Goal: Task Accomplishment & Management: Manage account settings

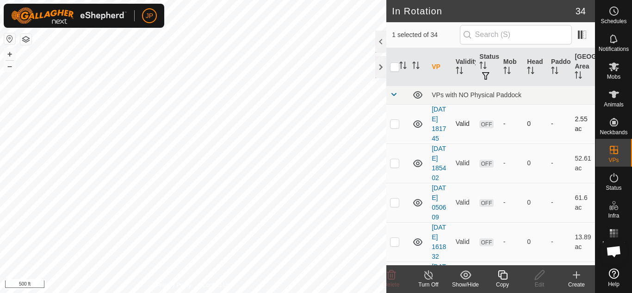
checkbox input "true"
checkbox input "false"
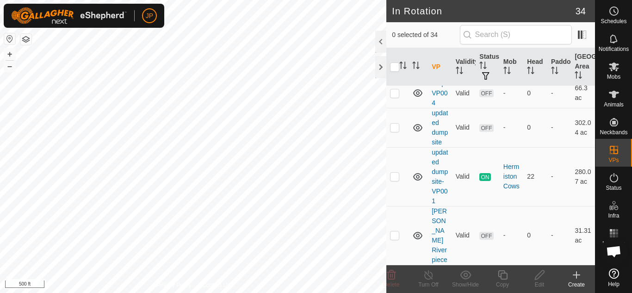
scroll to position [1410, 0]
click at [378, 43] on div at bounding box center [380, 42] width 11 height 22
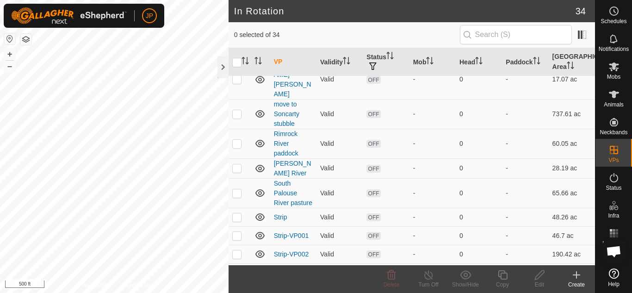
scroll to position [423, 0]
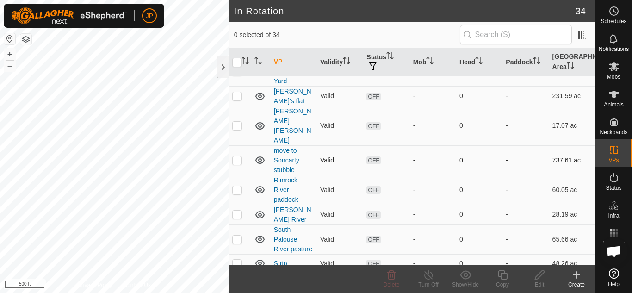
click at [239, 156] on p-checkbox at bounding box center [236, 159] width 9 height 7
checkbox input "true"
click at [614, 64] on icon at bounding box center [614, 66] width 10 height 9
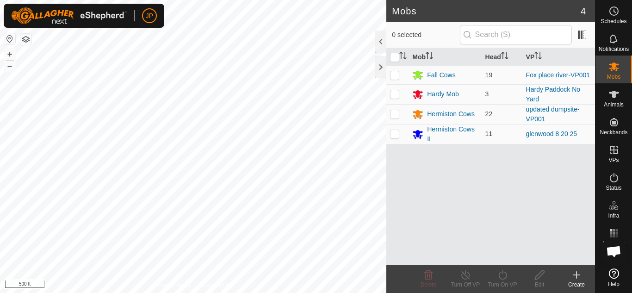
click at [396, 134] on p-checkbox at bounding box center [394, 133] width 9 height 7
checkbox input "true"
click at [505, 274] on icon at bounding box center [503, 274] width 12 height 11
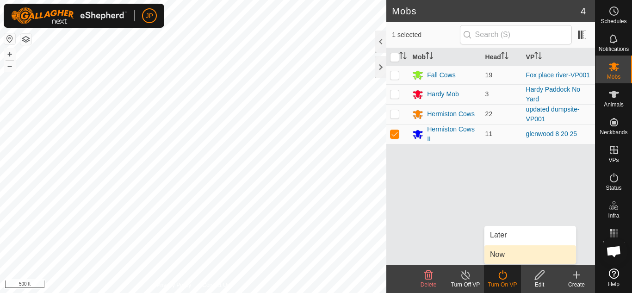
click at [500, 253] on link "Now" at bounding box center [530, 254] width 92 height 19
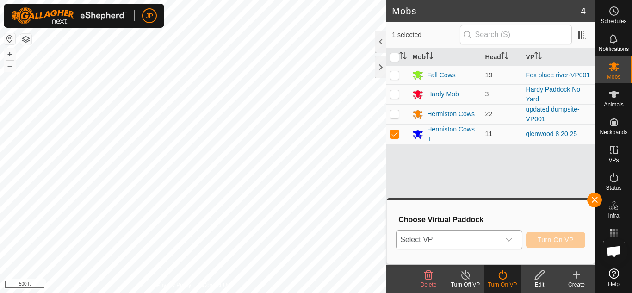
click at [509, 236] on icon "dropdown trigger" at bounding box center [508, 239] width 7 height 7
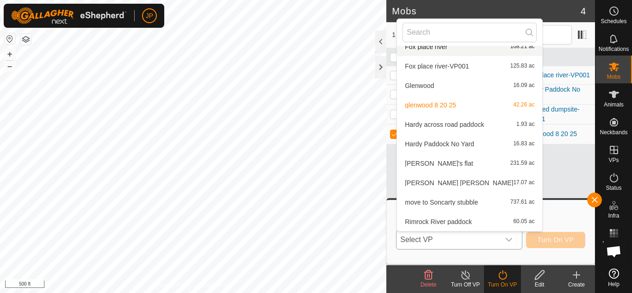
scroll to position [324, 0]
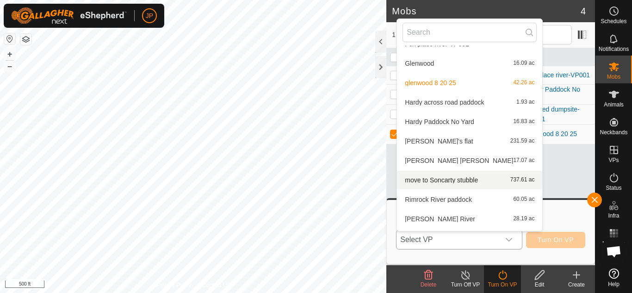
click at [440, 180] on li "move to Soncarty stubble 737.61 ac" at bounding box center [469, 180] width 145 height 19
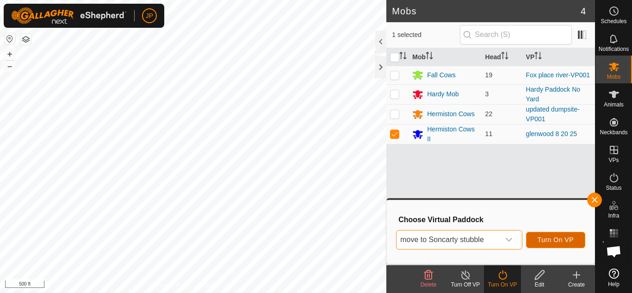
click at [553, 238] on span "Turn On VP" at bounding box center [556, 239] width 36 height 7
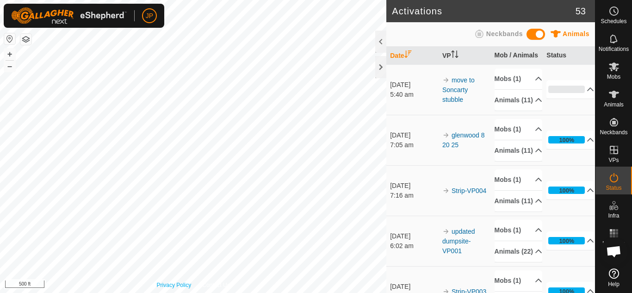
click at [180, 282] on div "Privacy Policy Contact Us move to Soncarty stubble Type: Inclusion Zone 11 Anim…" at bounding box center [193, 146] width 386 height 293
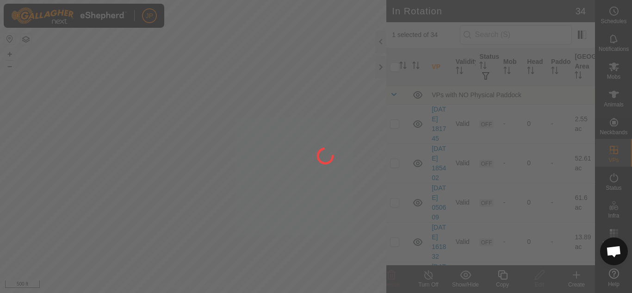
click at [252, 119] on div at bounding box center [316, 146] width 632 height 293
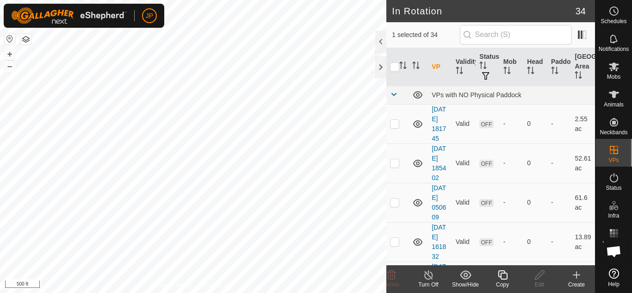
checkbox input "true"
checkbox input "false"
checkbox input "true"
checkbox input "false"
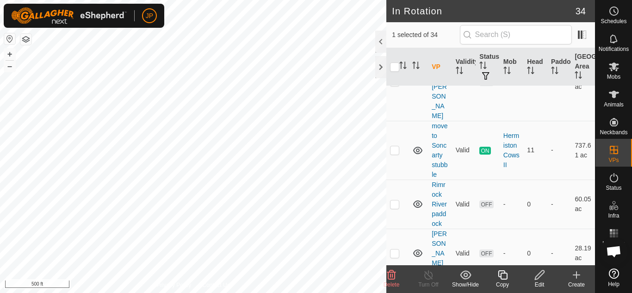
scroll to position [925, 0]
click at [541, 275] on icon at bounding box center [539, 274] width 9 height 9
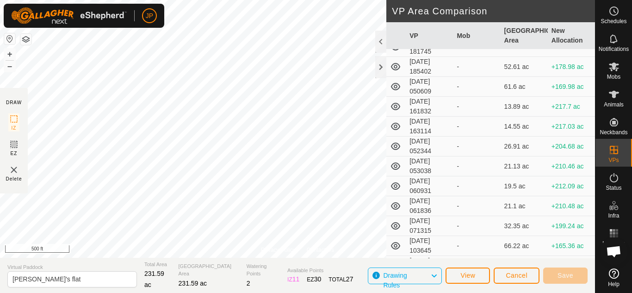
scroll to position [46, 0]
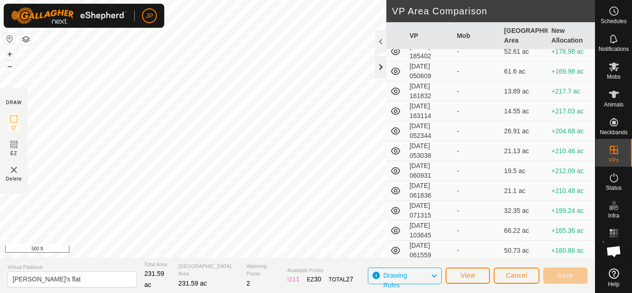
click at [378, 63] on div at bounding box center [380, 67] width 11 height 22
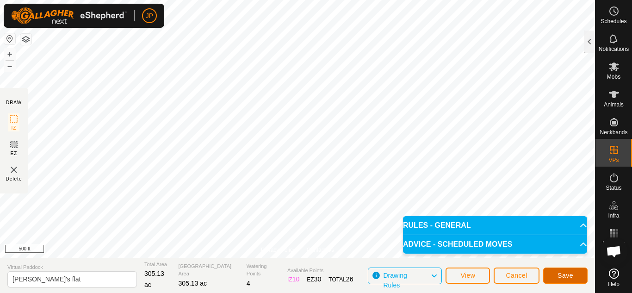
click at [562, 275] on span "Save" at bounding box center [566, 275] width 16 height 7
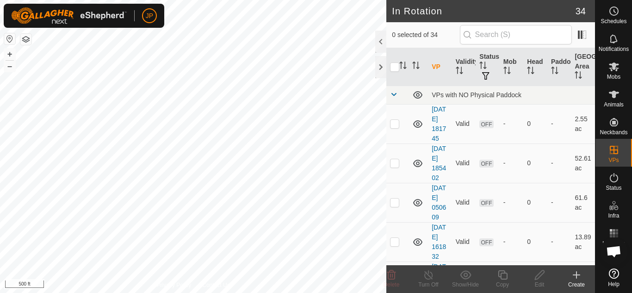
click at [614, 274] on icon at bounding box center [614, 273] width 10 height 10
